Goal: Ask a question

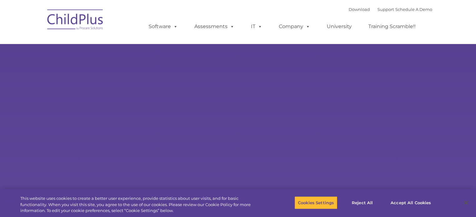
select select "MEDIUM"
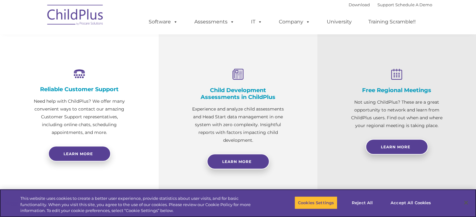
scroll to position [213, 0]
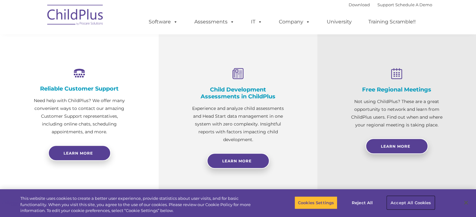
click at [407, 203] on button "Accept All Cookies" at bounding box center [410, 202] width 47 height 13
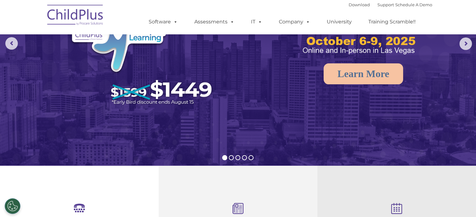
scroll to position [0, 0]
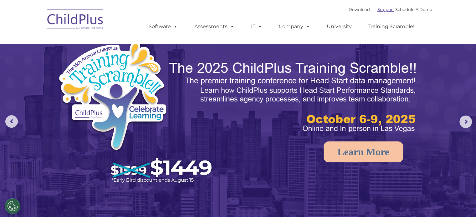
click at [377, 9] on link "Support" at bounding box center [385, 9] width 17 height 5
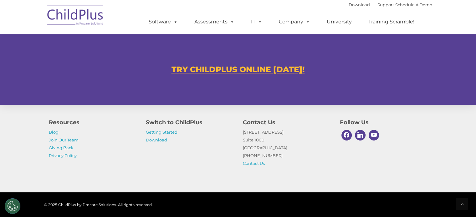
scroll to position [379, 0]
